Goal: Task Accomplishment & Management: Complete application form

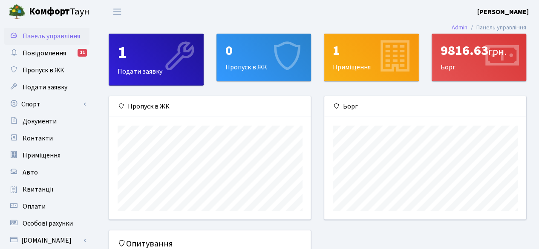
scroll to position [123, 202]
click at [275, 54] on icon at bounding box center [286, 57] width 40 height 40
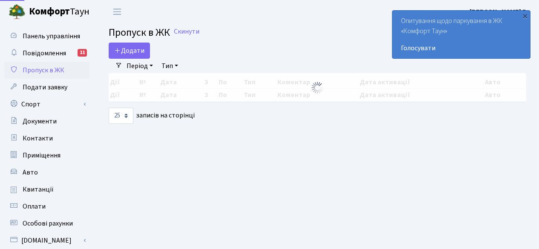
select select "25"
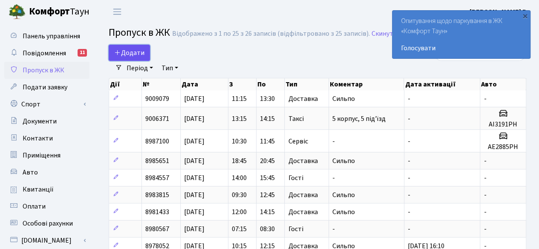
click at [129, 52] on span "Додати" at bounding box center [129, 52] width 30 height 9
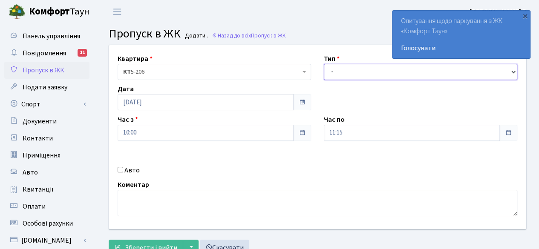
click at [413, 69] on select "- Доставка Таксі Гості Сервіс" at bounding box center [421, 72] width 194 height 16
select select "1"
click at [324, 64] on select "- Доставка Таксі Гості Сервіс" at bounding box center [421, 72] width 194 height 16
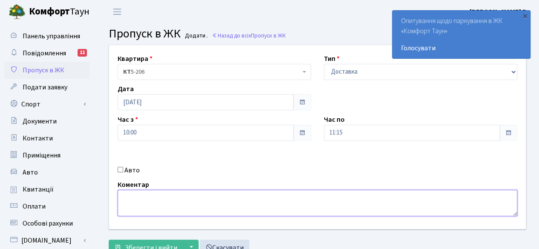
click at [308, 209] on textarea at bounding box center [318, 203] width 400 height 26
type textarea "Сильпо"
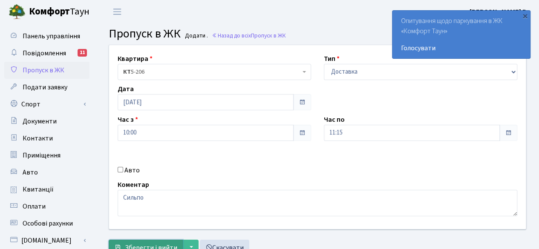
click at [130, 245] on span "Зберегти і вийти" at bounding box center [151, 247] width 52 height 9
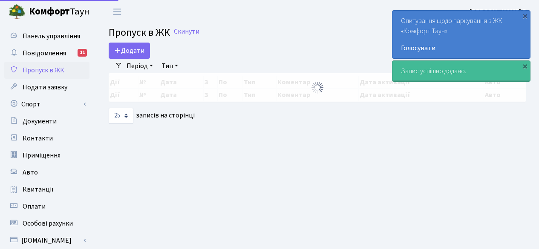
select select "25"
